Goal: Transaction & Acquisition: Purchase product/service

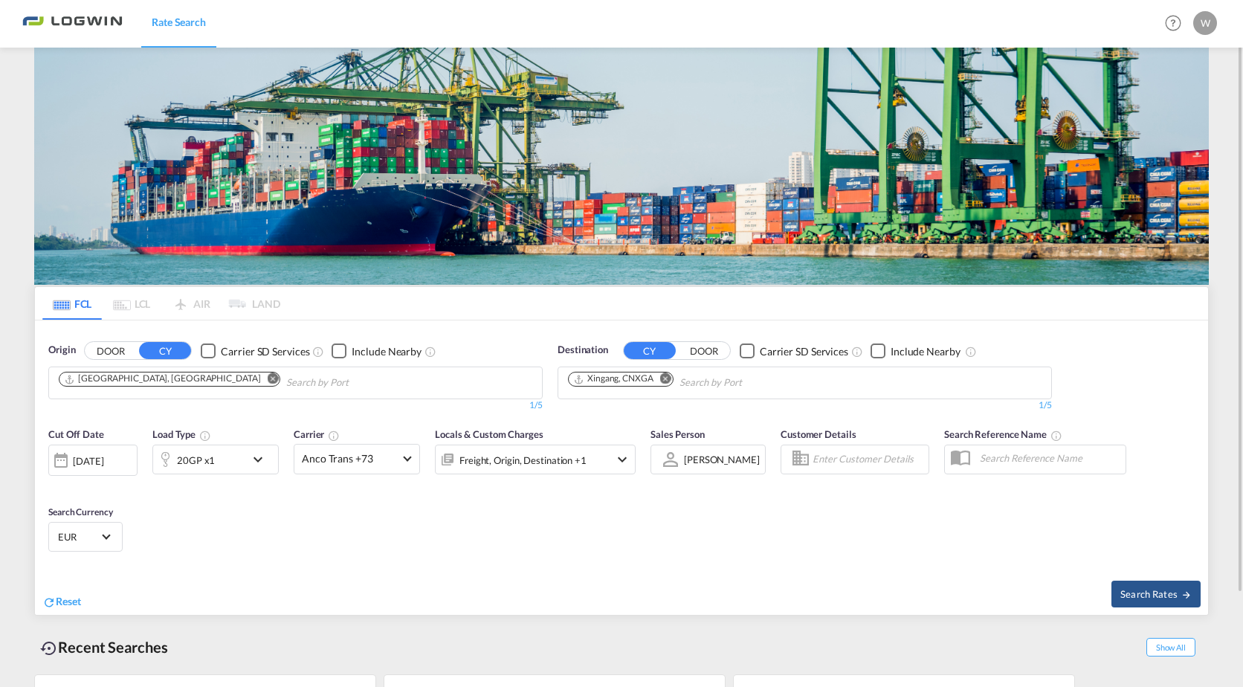
scroll to position [109, 0]
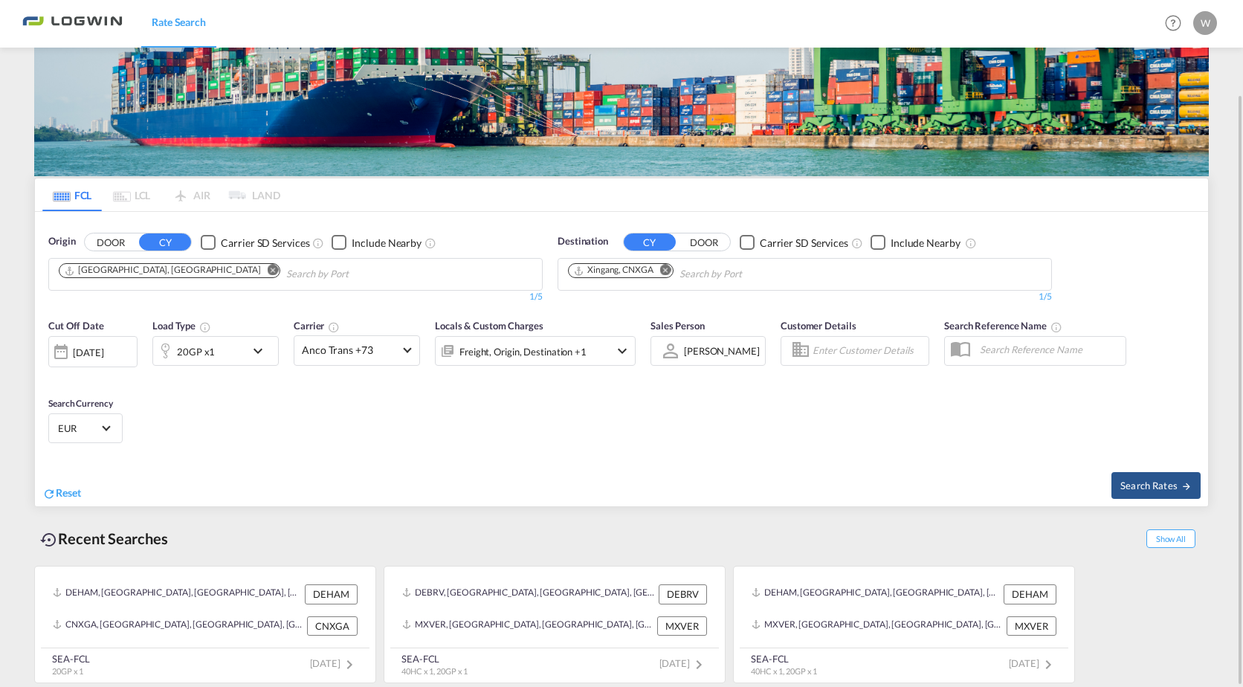
click at [665, 271] on md-icon "Remove" at bounding box center [665, 270] width 11 height 11
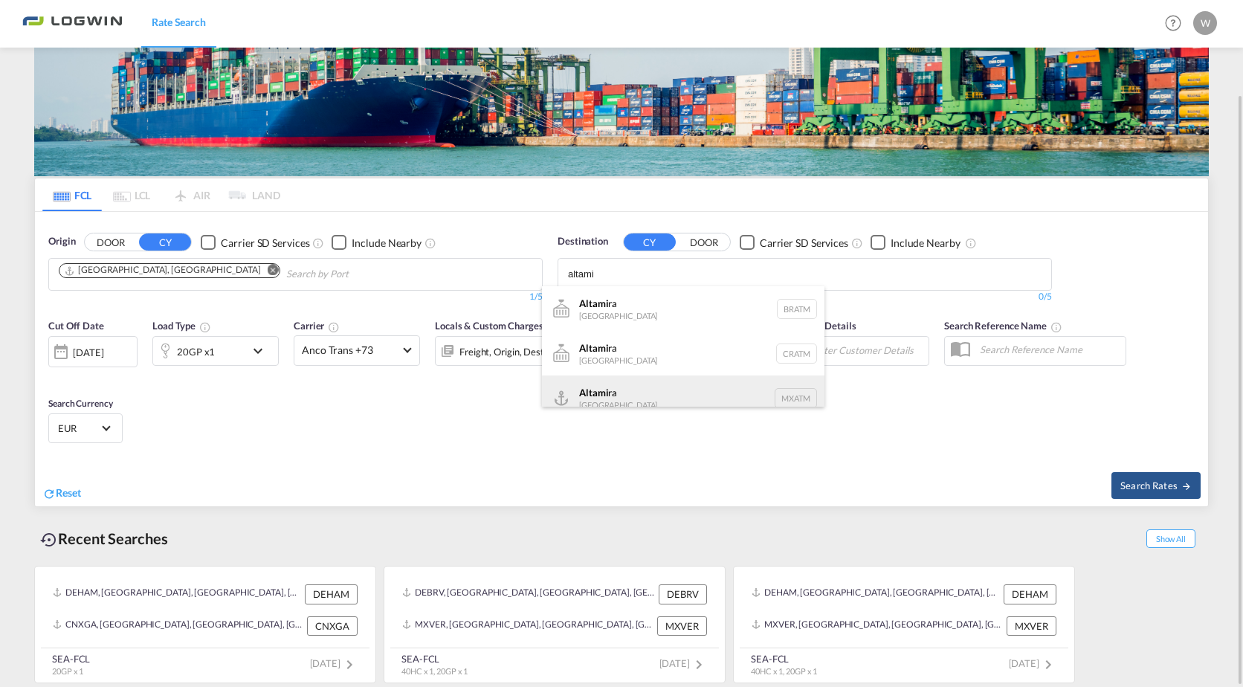
scroll to position [13, 0]
type input "altami"
click at [609, 385] on div "Altami ra [GEOGRAPHIC_DATA] MXATM" at bounding box center [683, 384] width 282 height 45
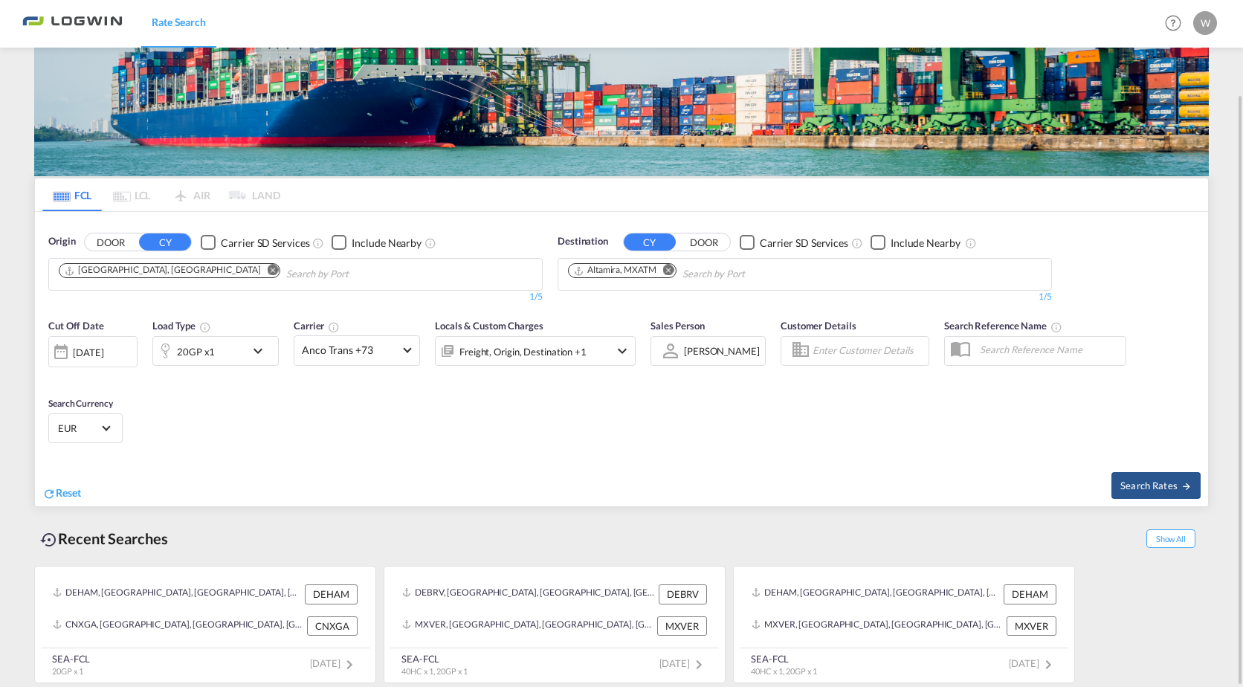
scroll to position [0, 0]
click at [265, 350] on md-icon "icon-chevron-down" at bounding box center [261, 351] width 25 height 18
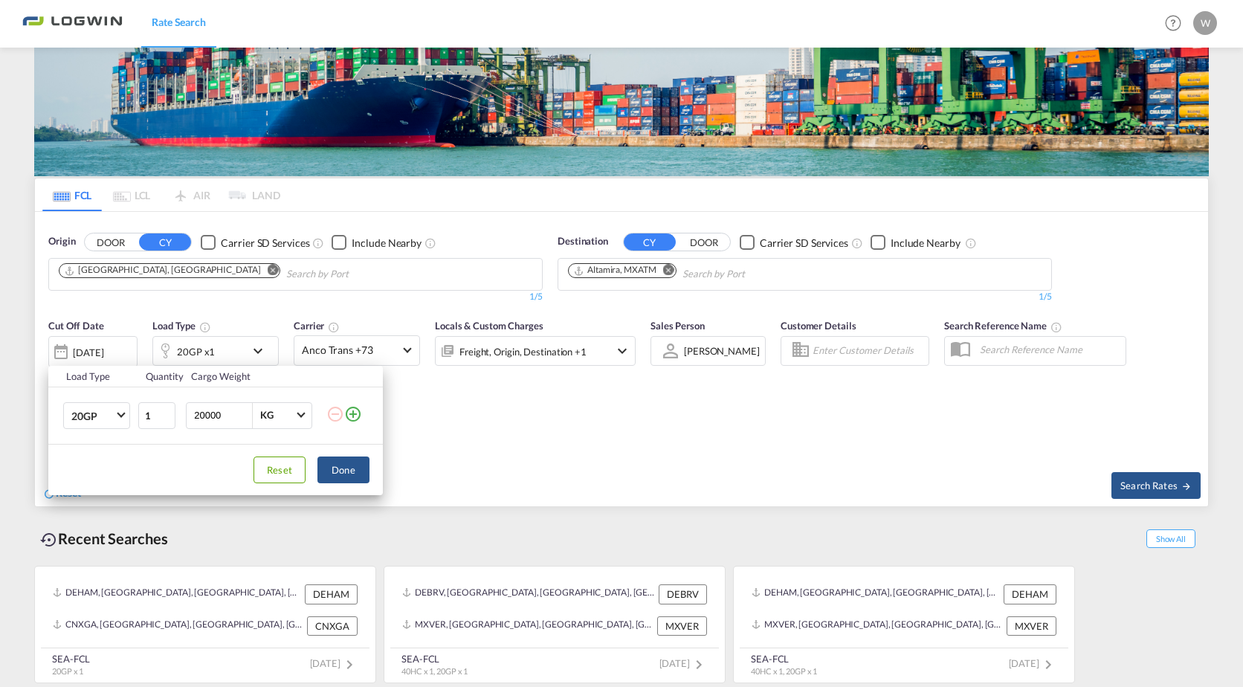
click at [353, 417] on md-icon "icon-plus-circle-outline" at bounding box center [353, 414] width 18 height 18
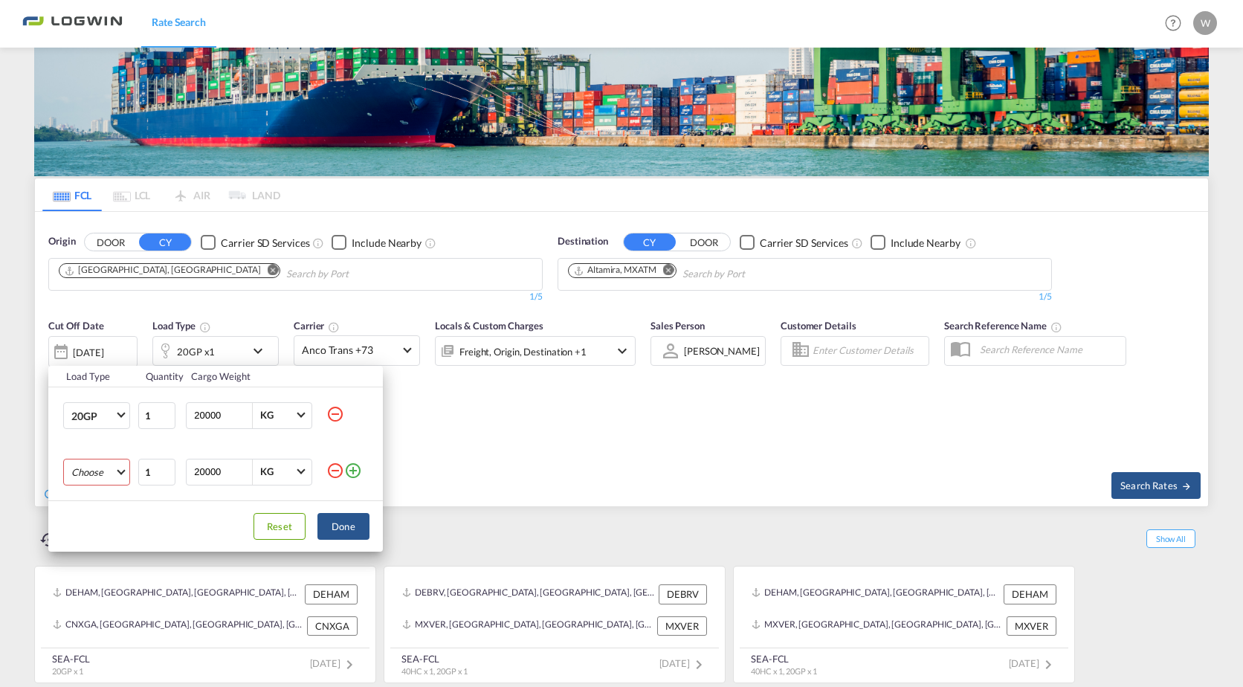
click at [117, 478] on md-select "Choose 20GP 40GP 40HC 45HC 20RE 40RE 40HR 20OT 40OT 20FR 40FR 40NR 20NR 45S 20T…" at bounding box center [96, 472] width 67 height 27
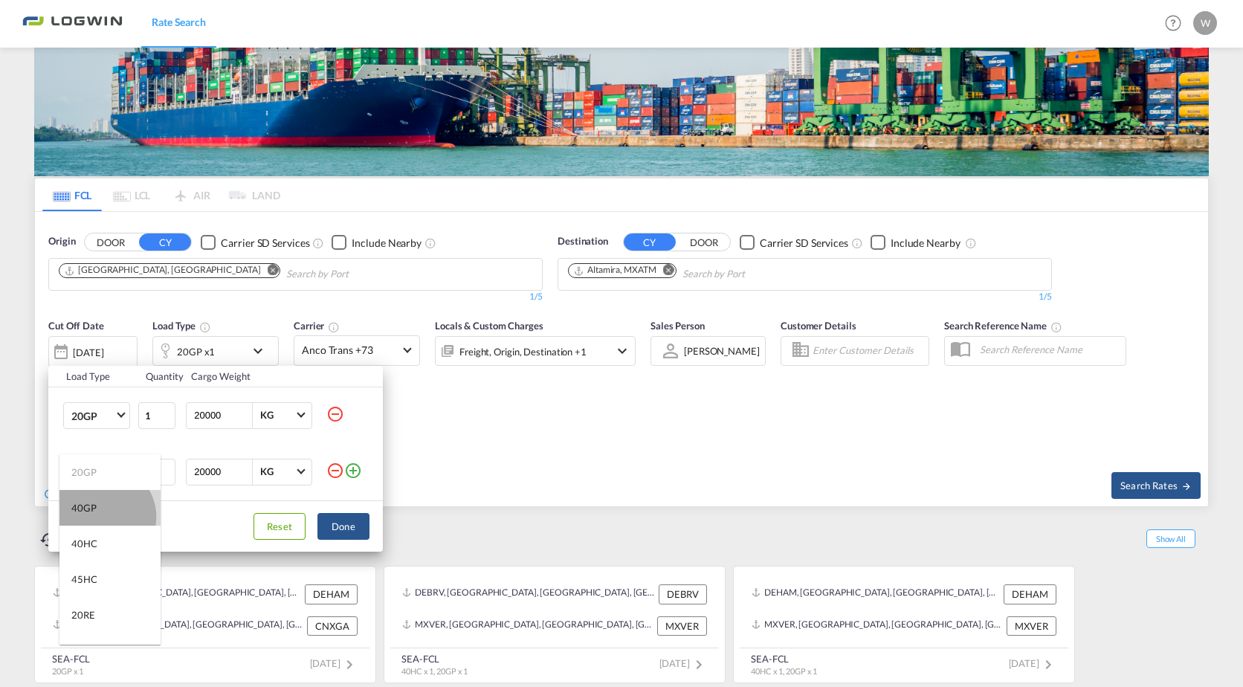
click at [103, 517] on md-option "40GP" at bounding box center [109, 508] width 101 height 36
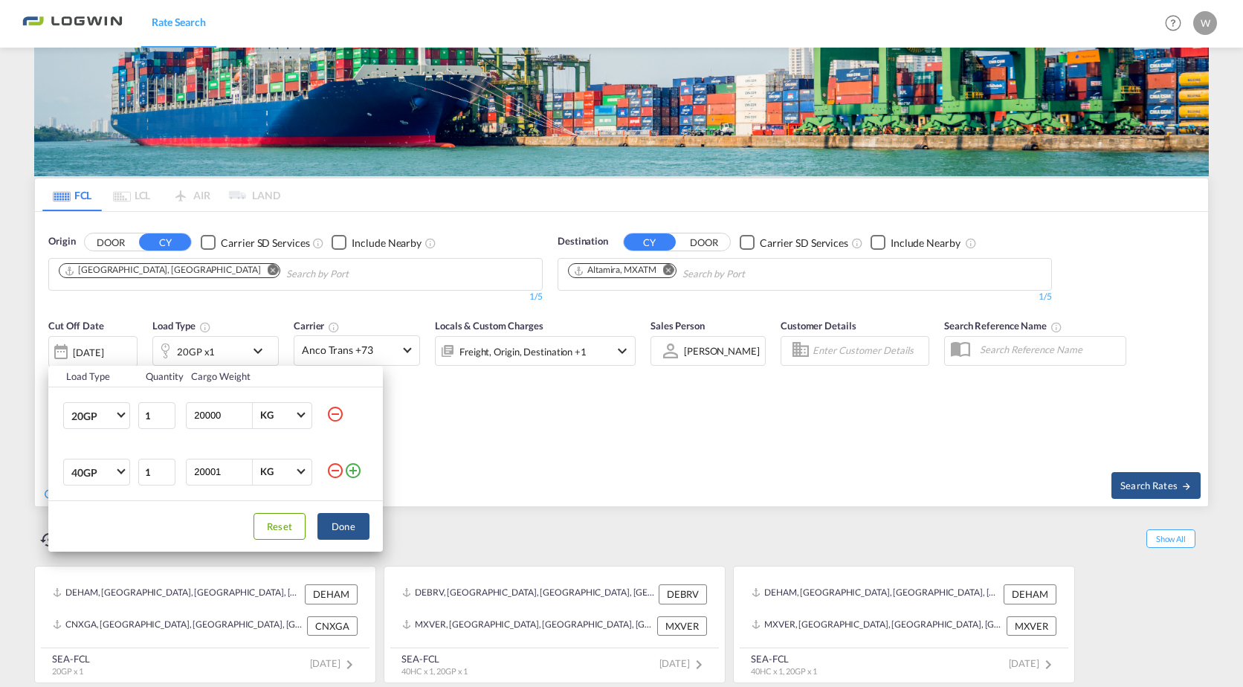
click at [242, 468] on input "20001" at bounding box center [222, 471] width 59 height 25
click at [242, 468] on input "20002" at bounding box center [222, 471] width 59 height 25
click at [242, 468] on input "20003" at bounding box center [222, 471] width 59 height 25
click at [242, 468] on input "20004" at bounding box center [222, 471] width 59 height 25
click at [242, 468] on input "20005" at bounding box center [222, 471] width 59 height 25
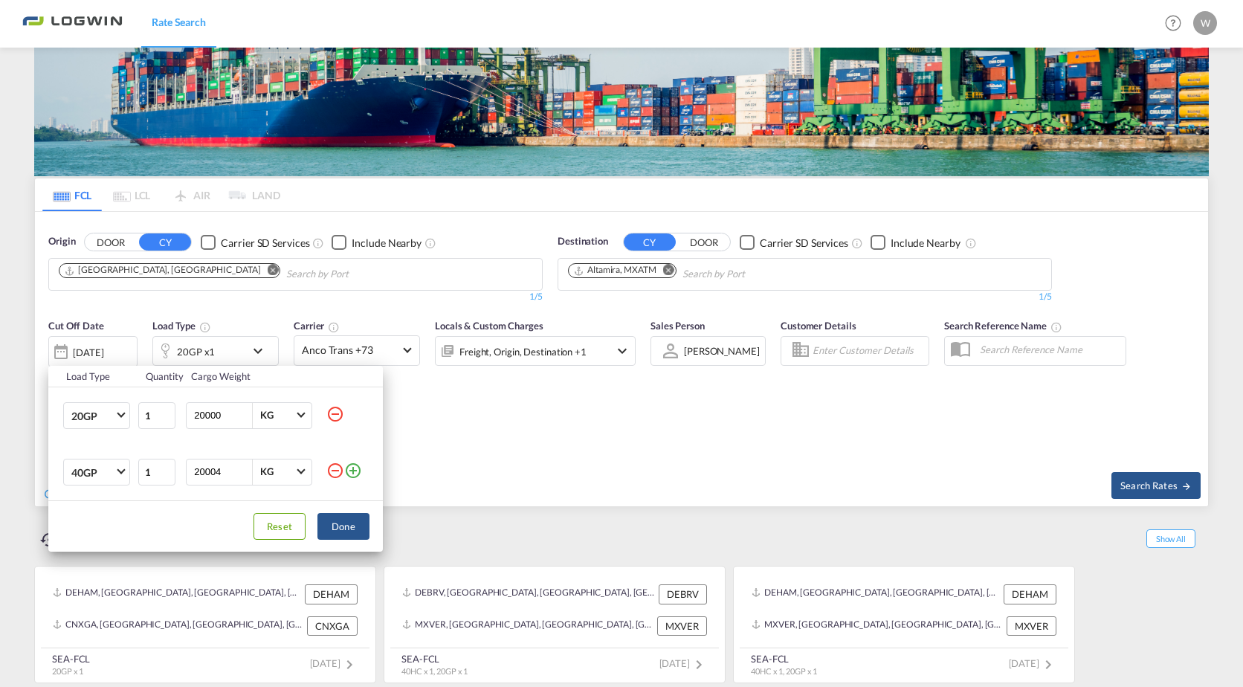
click at [245, 473] on input "20004" at bounding box center [222, 471] width 59 height 25
click at [245, 473] on input "20003" at bounding box center [222, 471] width 59 height 25
click at [245, 473] on input "20002" at bounding box center [222, 471] width 59 height 25
click at [245, 473] on input "20001" at bounding box center [222, 471] width 59 height 25
click at [245, 473] on input "20000" at bounding box center [222, 471] width 59 height 25
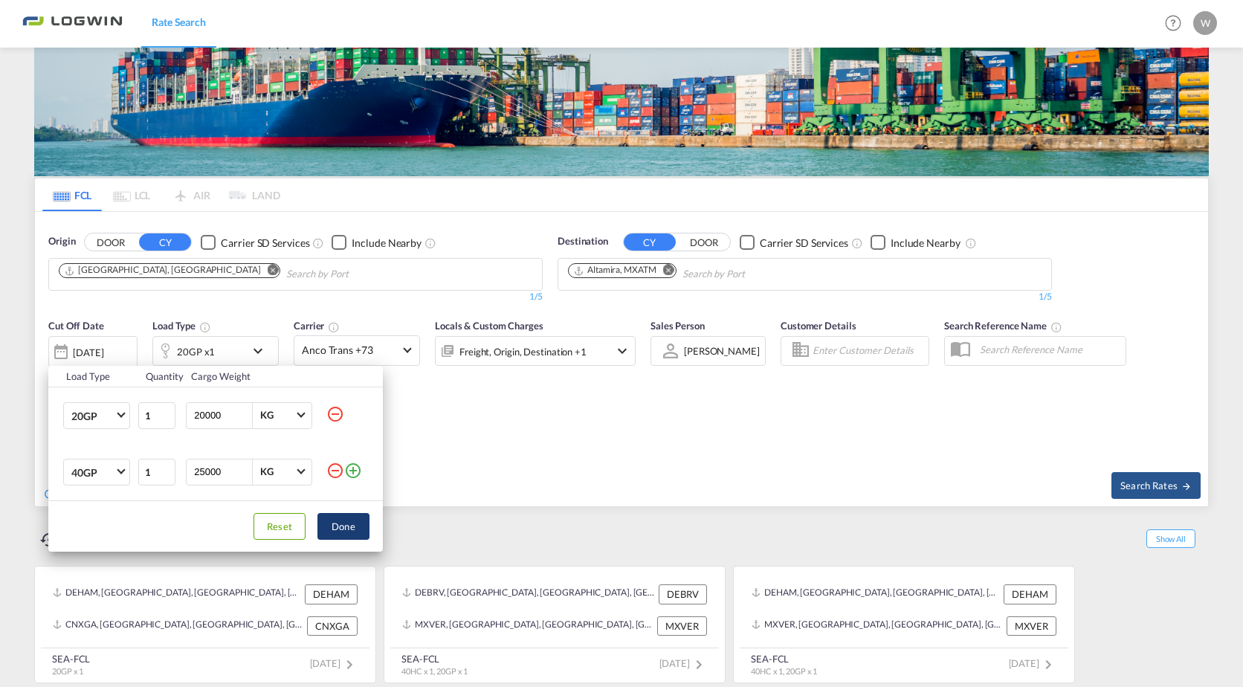
type input "25000"
click at [343, 532] on button "Done" at bounding box center [343, 526] width 52 height 27
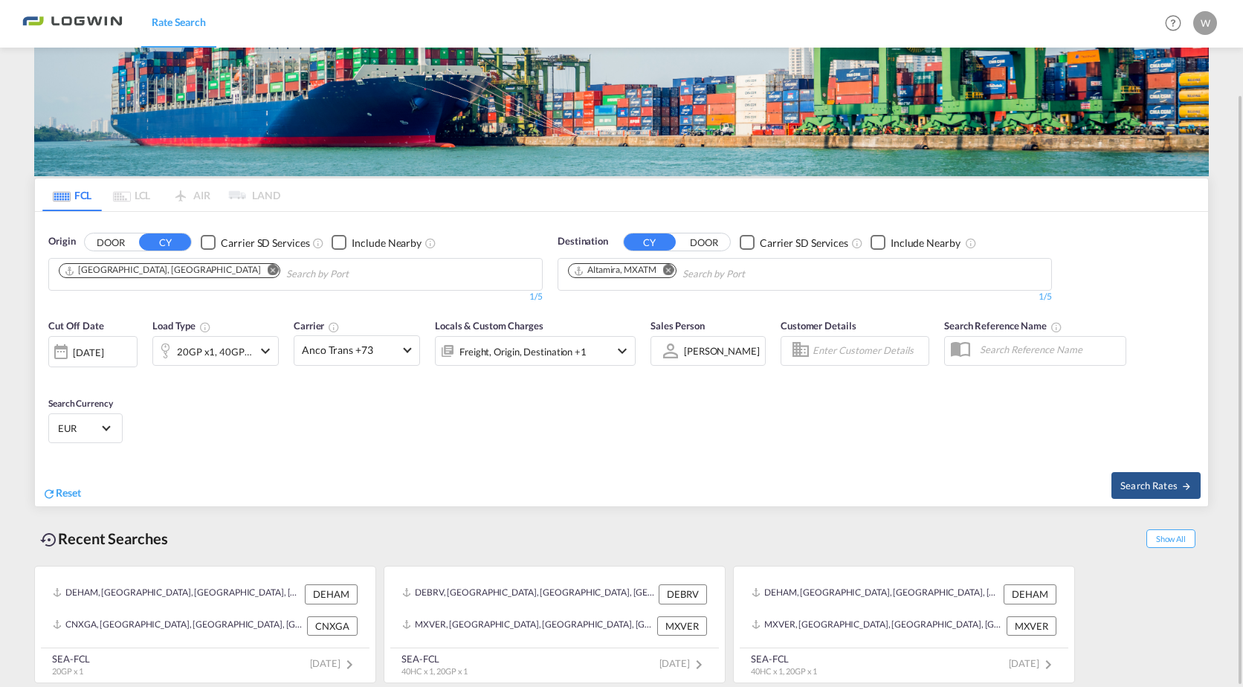
scroll to position [34, 0]
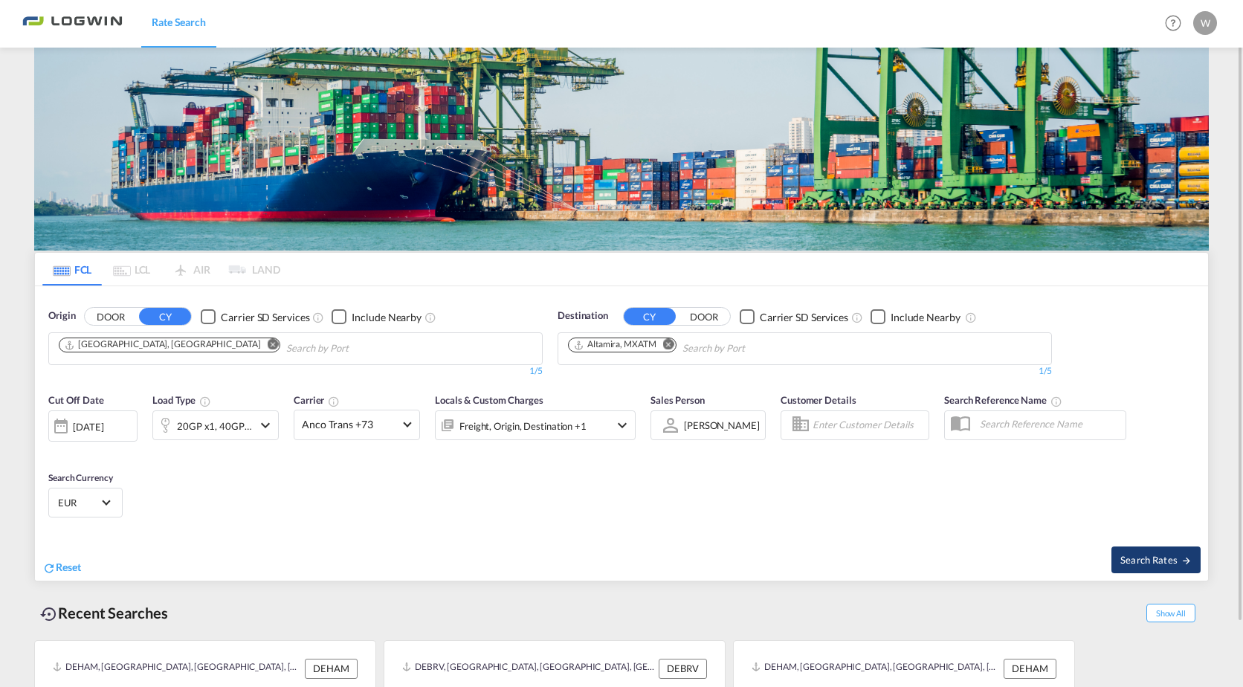
click at [1140, 571] on button "Search Rates" at bounding box center [1155, 559] width 89 height 27
type input "DEHAM to MXATM / [DATE]"
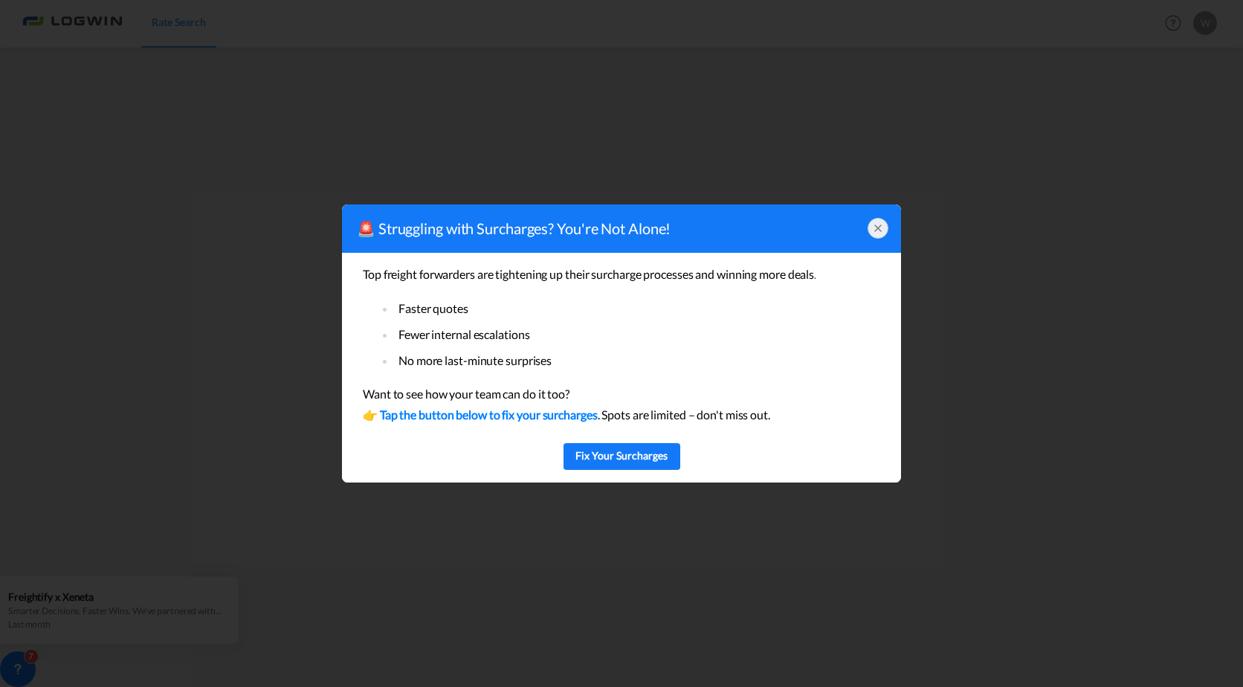
click at [876, 236] on div at bounding box center [878, 228] width 21 height 21
